Goal: Entertainment & Leisure: Consume media (video, audio)

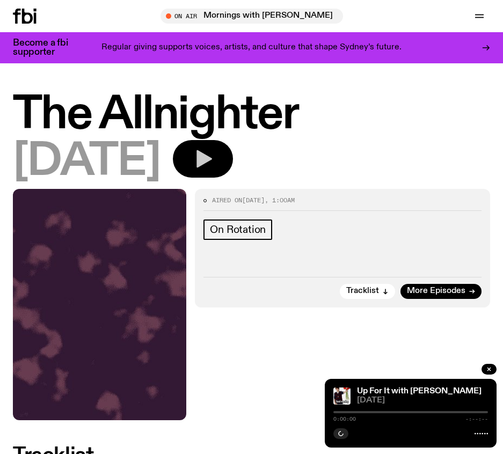
click at [233, 158] on button "button" at bounding box center [203, 159] width 60 height 38
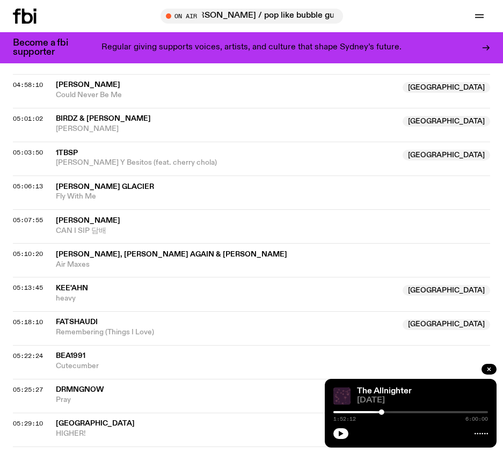
scroll to position [1503, 0]
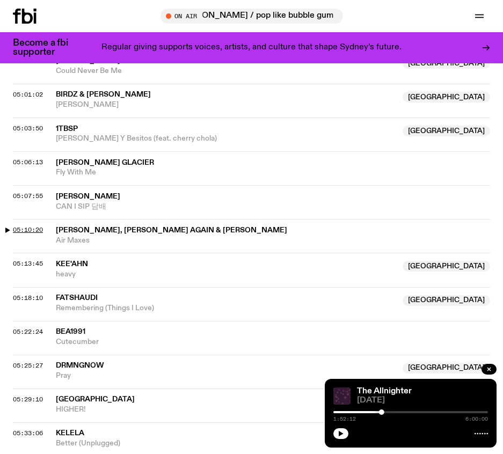
click at [35, 230] on span "05:10:20" at bounding box center [28, 229] width 30 height 9
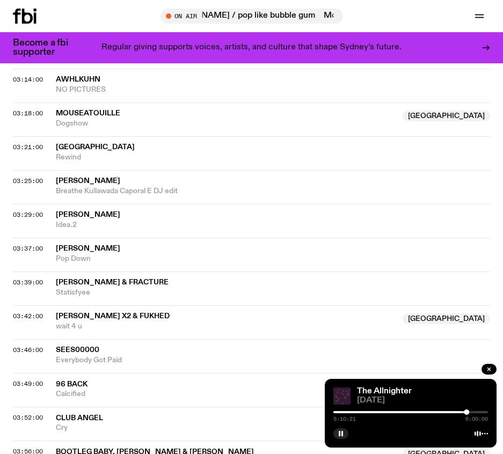
scroll to position [161, 0]
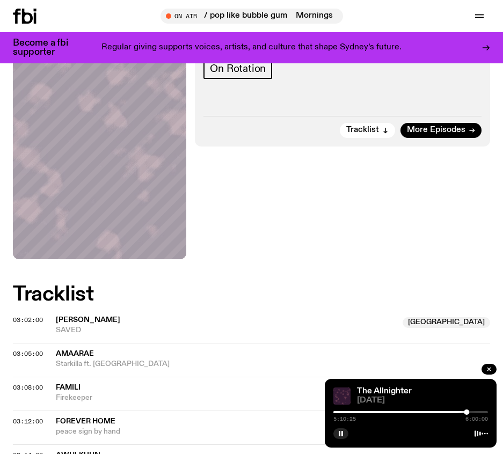
click at [465, 411] on div at bounding box center [466, 412] width 5 height 5
click at [468, 412] on div at bounding box center [467, 412] width 5 height 5
click at [467, 412] on div at bounding box center [467, 412] width 5 height 5
click at [466, 412] on div at bounding box center [465, 412] width 5 height 5
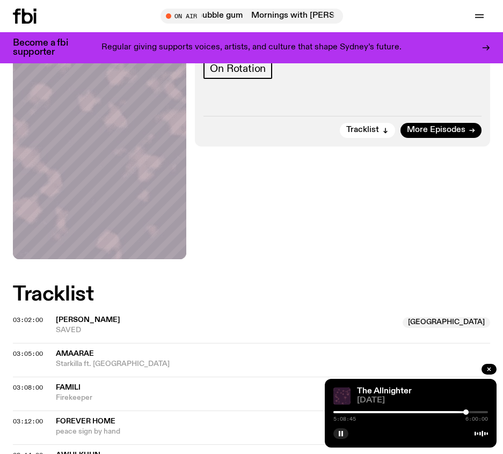
click at [466, 412] on div at bounding box center [465, 412] width 5 height 5
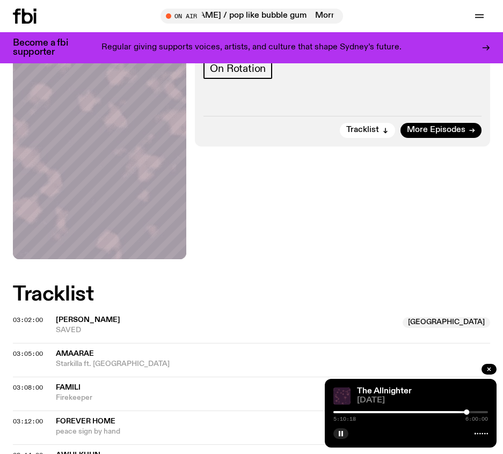
click at [467, 411] on div at bounding box center [466, 412] width 5 height 5
click at [469, 411] on div at bounding box center [466, 412] width 5 height 5
click at [468, 411] on div at bounding box center [467, 412] width 5 height 5
click at [470, 411] on div at bounding box center [469, 412] width 5 height 5
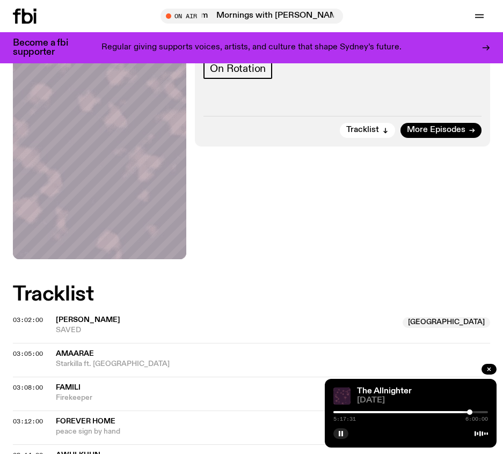
click at [470, 411] on div at bounding box center [469, 412] width 5 height 5
click at [472, 411] on div at bounding box center [470, 412] width 5 height 5
click at [472, 412] on div at bounding box center [471, 412] width 5 height 5
click at [473, 412] on div at bounding box center [471, 412] width 5 height 5
click at [474, 412] on div at bounding box center [473, 412] width 5 height 5
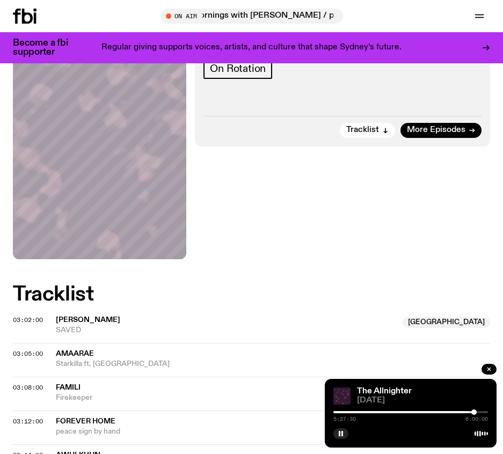
click at [477, 412] on div at bounding box center [473, 412] width 5 height 5
click at [475, 412] on div at bounding box center [476, 412] width 5 height 5
click at [472, 411] on div at bounding box center [472, 412] width 5 height 5
click at [470, 411] on div at bounding box center [471, 412] width 5 height 5
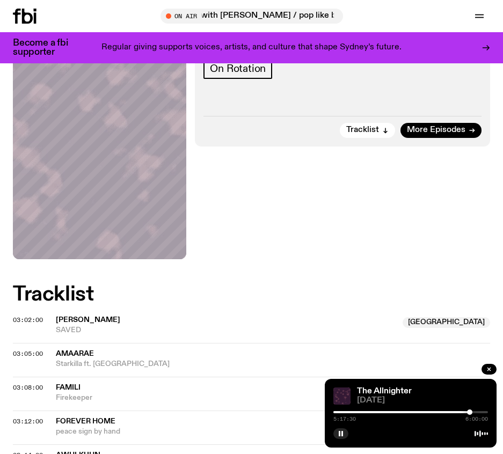
click at [470, 411] on div at bounding box center [469, 412] width 5 height 5
click at [469, 411] on div at bounding box center [469, 412] width 5 height 5
click at [466, 411] on div at bounding box center [468, 412] width 5 height 5
click at [472, 412] on div at bounding box center [410, 412] width 155 height 2
click at [474, 412] on div at bounding box center [471, 412] width 5 height 5
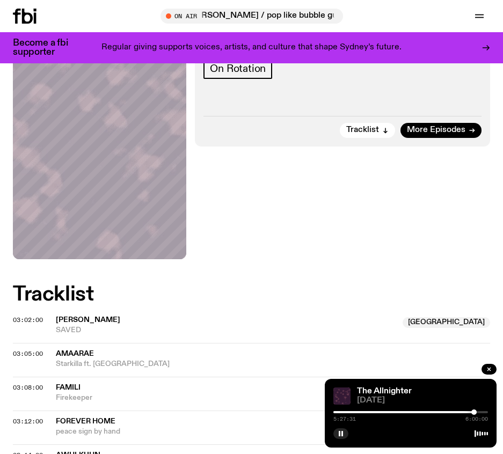
click at [476, 412] on div at bounding box center [473, 412] width 5 height 5
click at [476, 412] on div at bounding box center [475, 412] width 5 height 5
